Goal: Task Accomplishment & Management: Manage account settings

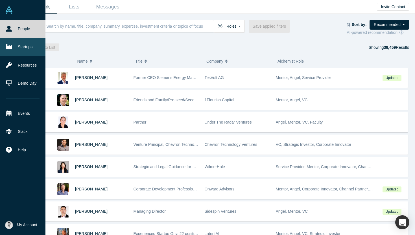
click at [25, 47] on link "Startups" at bounding box center [22, 47] width 45 height 18
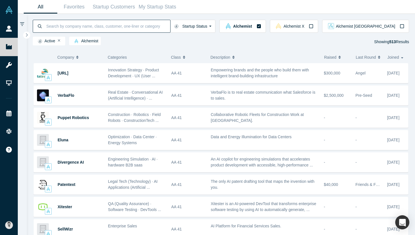
click at [109, 24] on input at bounding box center [108, 25] width 124 height 13
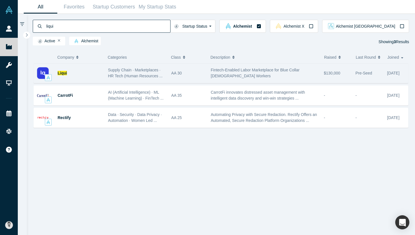
type input "liqui"
click at [86, 73] on div "Liqui" at bounding box center [80, 72] width 45 height 19
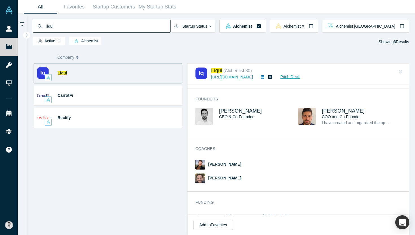
scroll to position [168, 0]
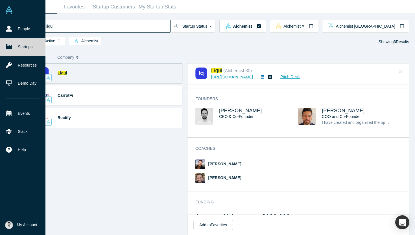
click at [29, 226] on span "My Account" at bounding box center [27, 225] width 20 height 6
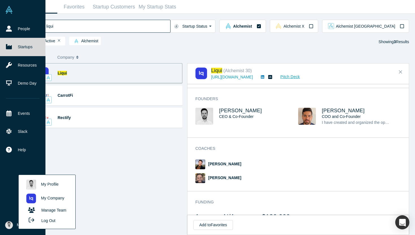
click at [46, 197] on link "My Company" at bounding box center [46, 199] width 47 height 14
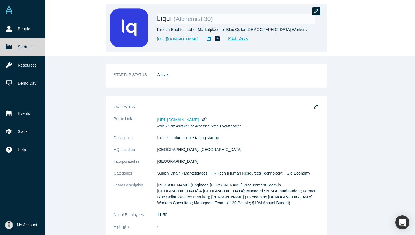
click at [313, 12] on button "button" at bounding box center [316, 11] width 8 height 8
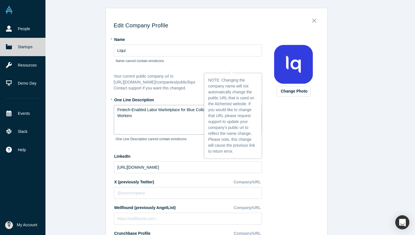
click at [164, 117] on textarea "Fintech-Enabled Labor Marketplace for Blue Collar [DEMOGRAPHIC_DATA] Workers" at bounding box center [188, 120] width 148 height 30
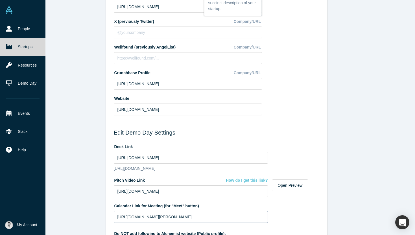
scroll to position [159, 0]
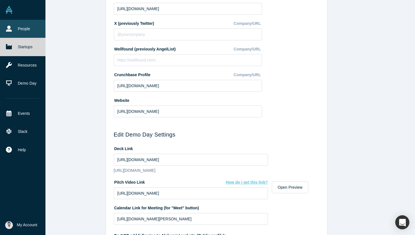
click at [11, 30] on icon at bounding box center [9, 29] width 6 height 6
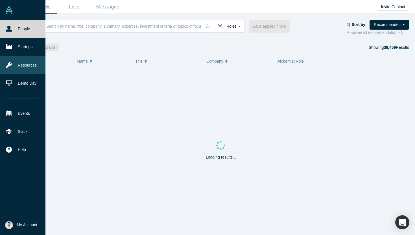
click at [14, 64] on link "Resources" at bounding box center [22, 65] width 45 height 18
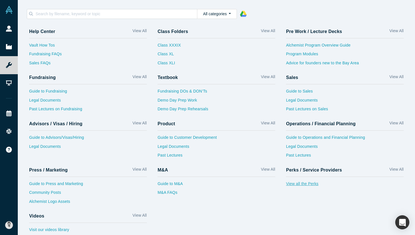
click at [308, 181] on link "View all the Perks" at bounding box center [345, 185] width 118 height 9
